Goal: Find specific page/section: Find specific page/section

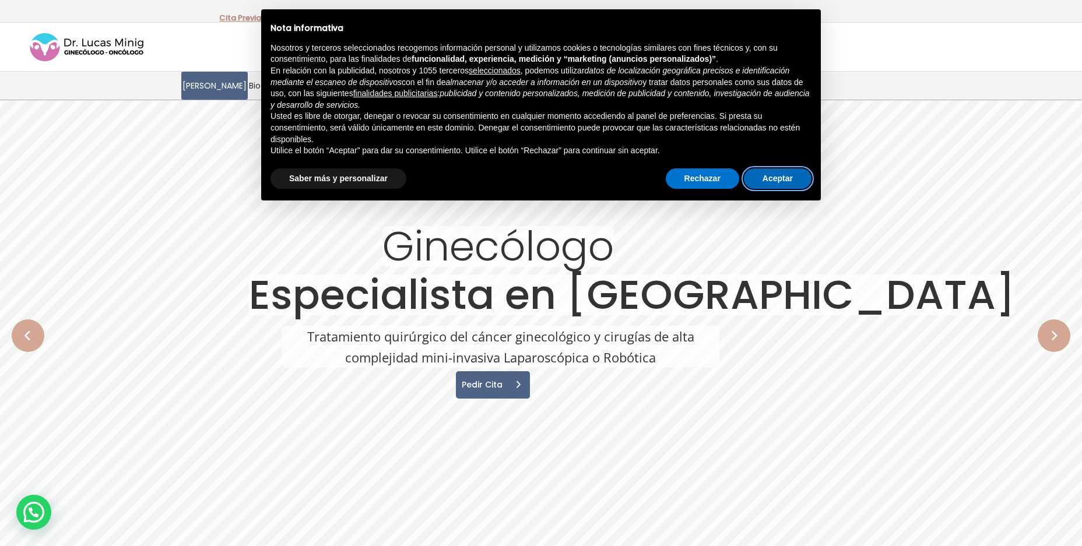
click at [768, 183] on button "Aceptar" at bounding box center [778, 178] width 68 height 21
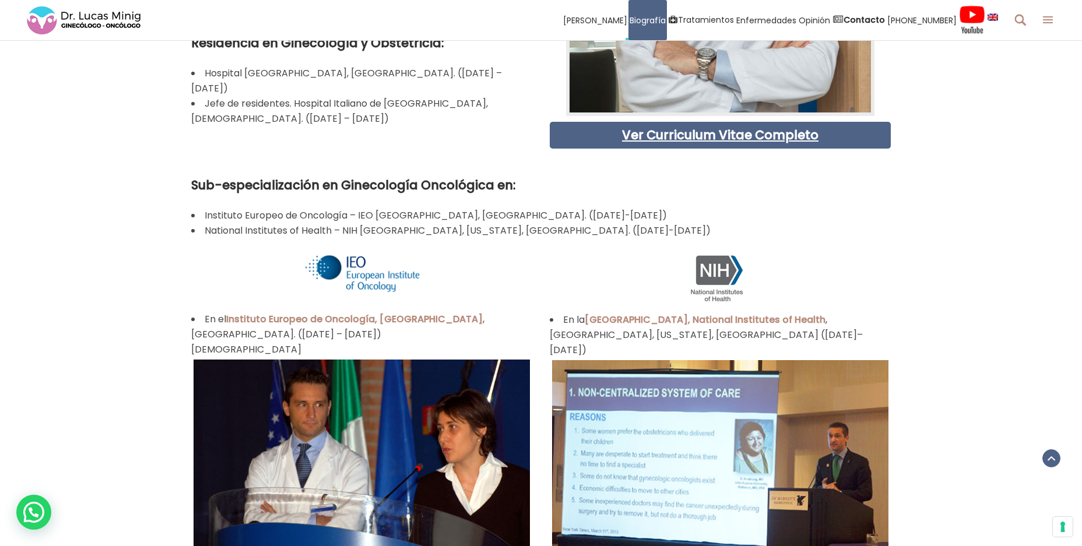
scroll to position [737, 0]
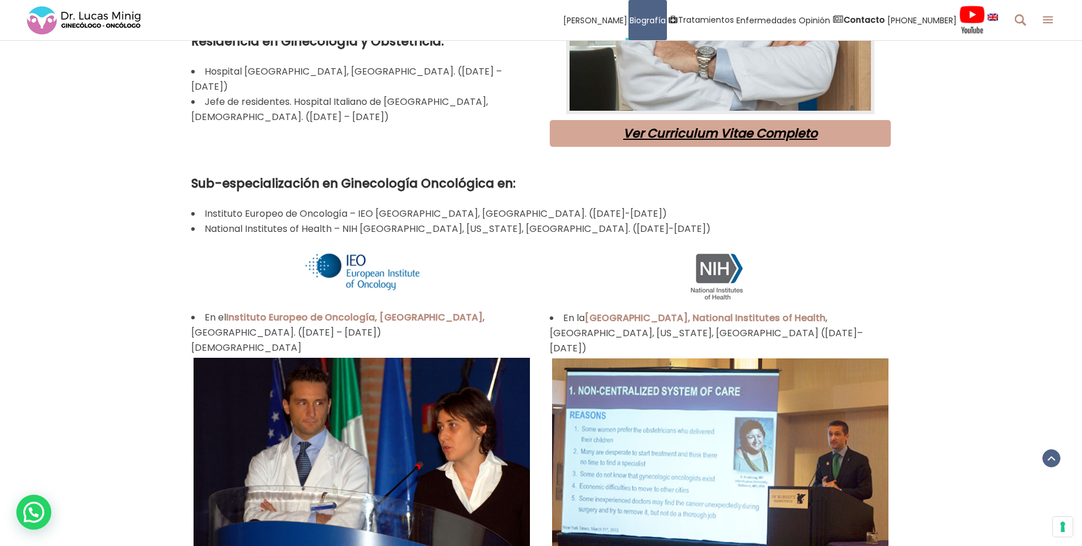
click at [653, 130] on link "Ver Curriculum Vitae Completo" at bounding box center [720, 133] width 194 height 17
